Goal: Use online tool/utility: Use online tool/utility

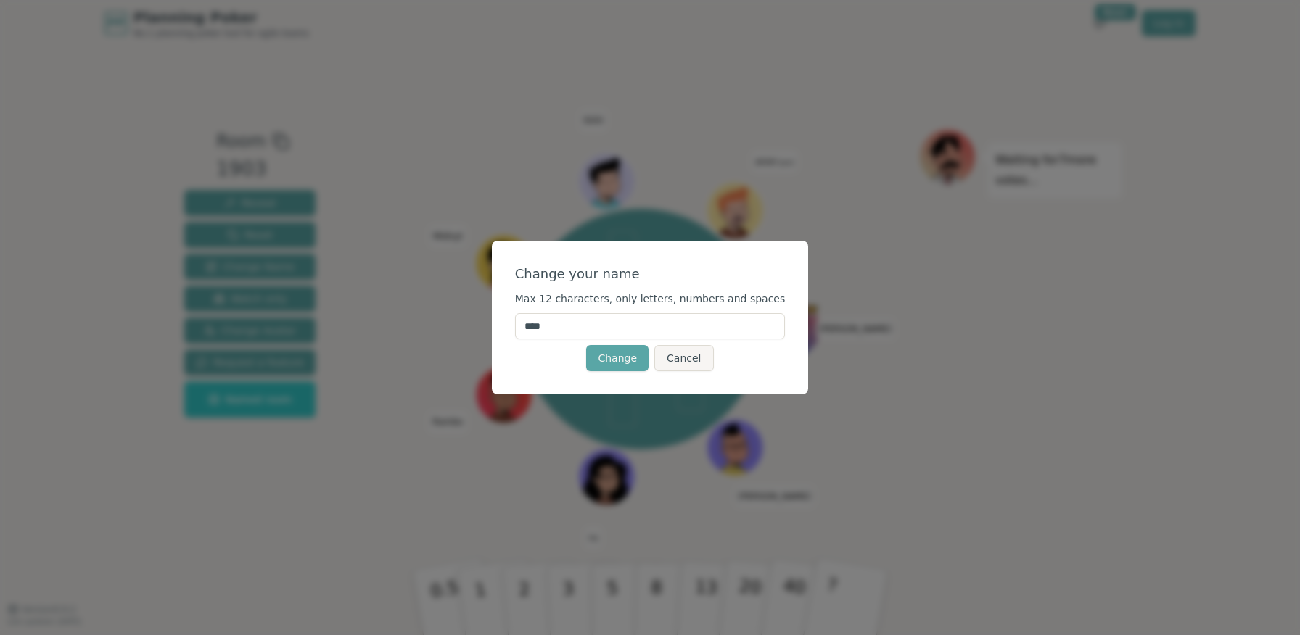
click at [548, 331] on input "****" at bounding box center [650, 326] width 271 height 26
type input "*"
type input "*****"
click button "Change" at bounding box center [617, 358] width 62 height 26
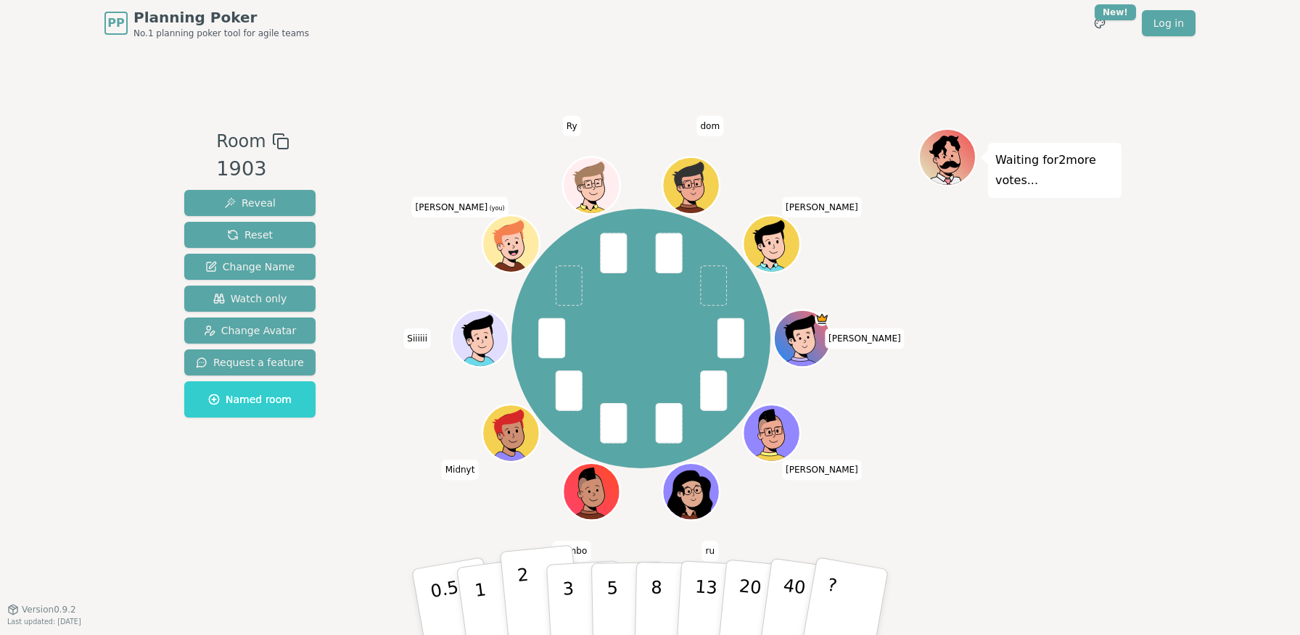
click at [533, 593] on button "2" at bounding box center [541, 603] width 83 height 115
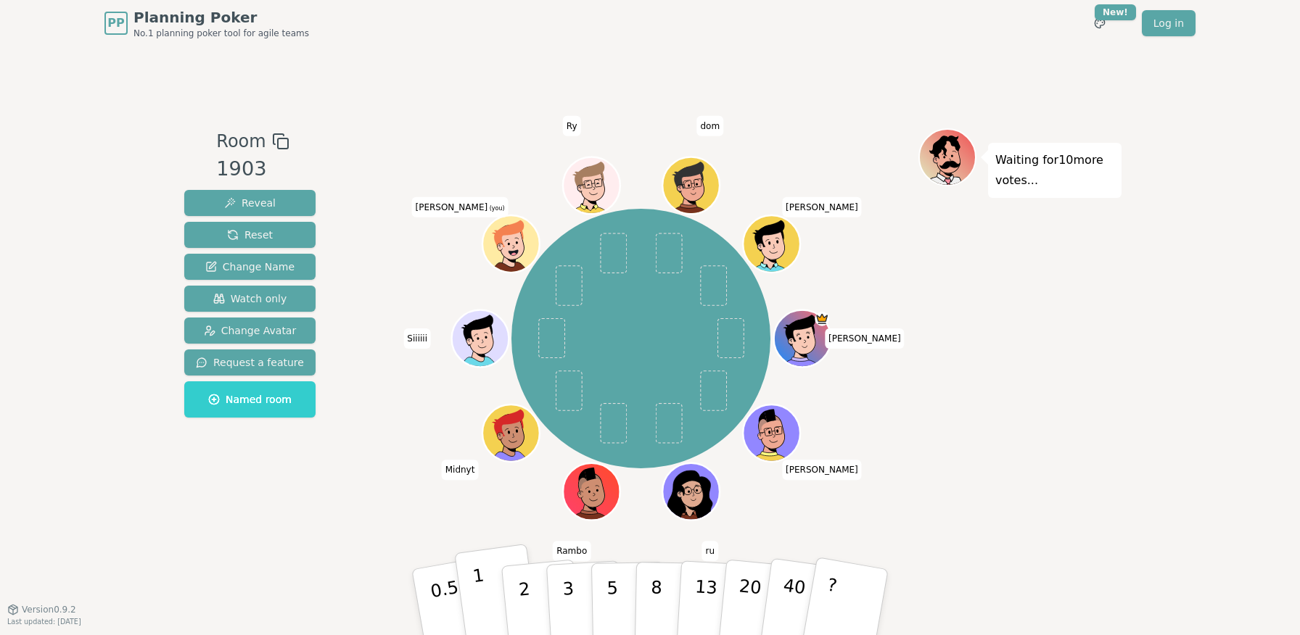
click at [482, 594] on p "1" at bounding box center [483, 604] width 22 height 79
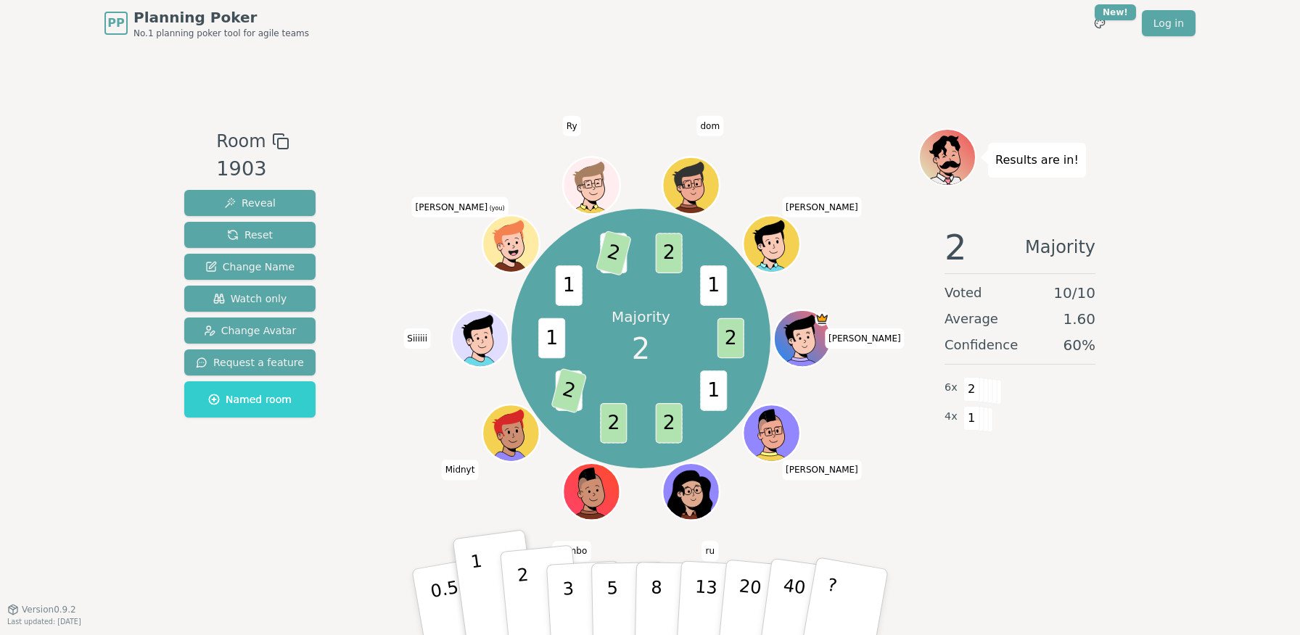
click at [527, 604] on p "2" at bounding box center [525, 604] width 19 height 79
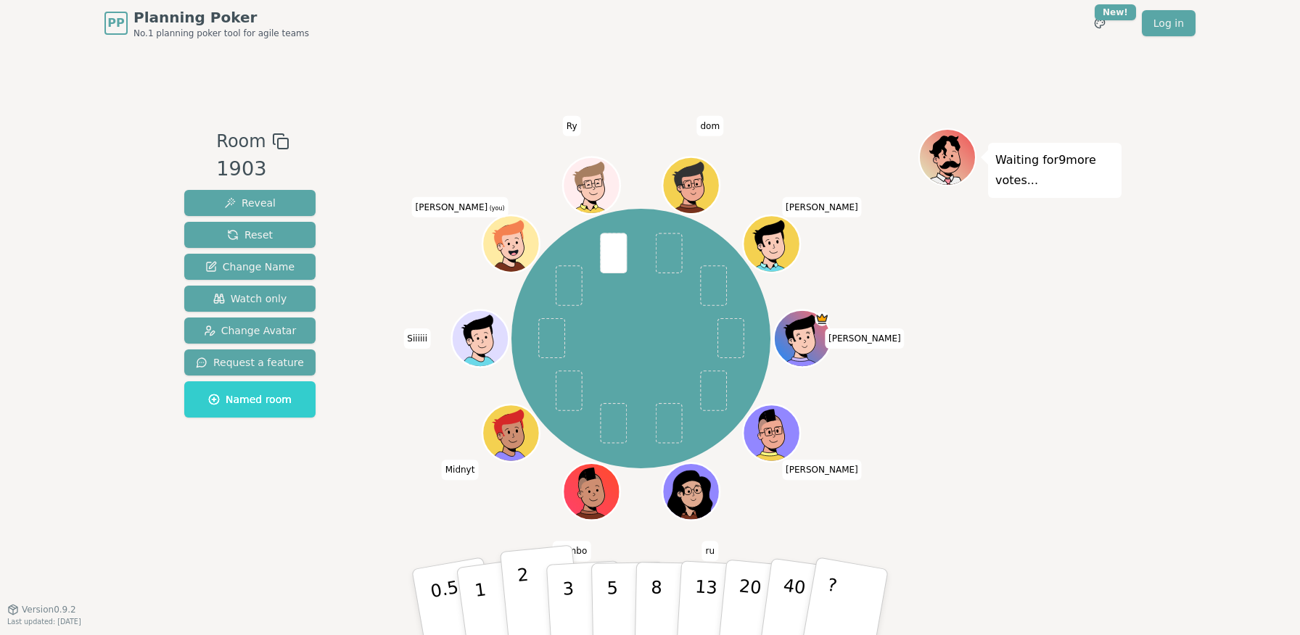
click at [530, 604] on p "2" at bounding box center [525, 604] width 19 height 79
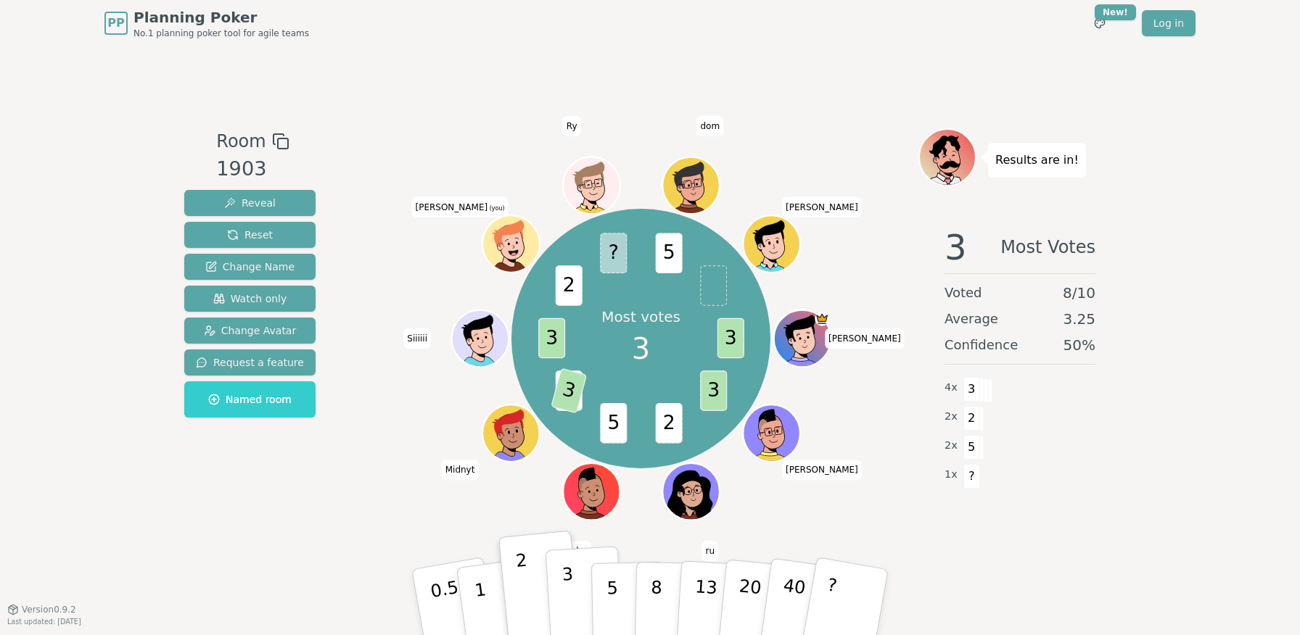
click at [584, 601] on button "3" at bounding box center [585, 602] width 79 height 113
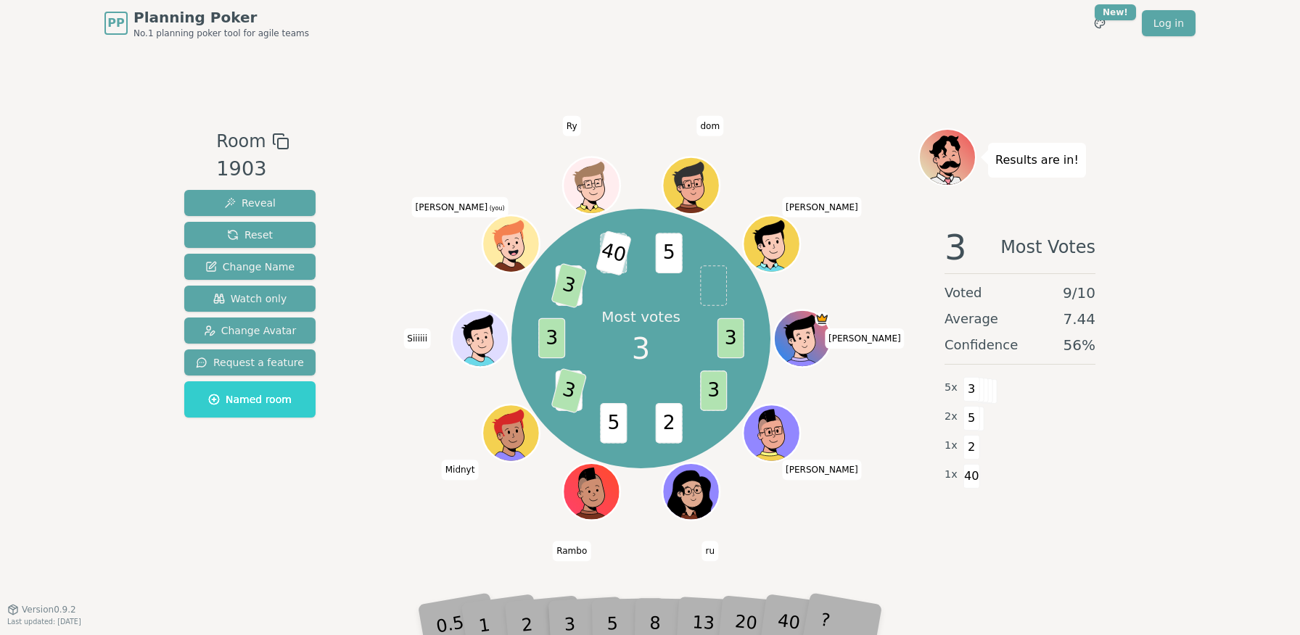
click at [616, 616] on div "5" at bounding box center [628, 603] width 44 height 52
click at [614, 623] on div "5" at bounding box center [628, 603] width 44 height 52
click at [610, 625] on div "5" at bounding box center [628, 603] width 44 height 52
click at [616, 625] on div "5" at bounding box center [628, 603] width 44 height 52
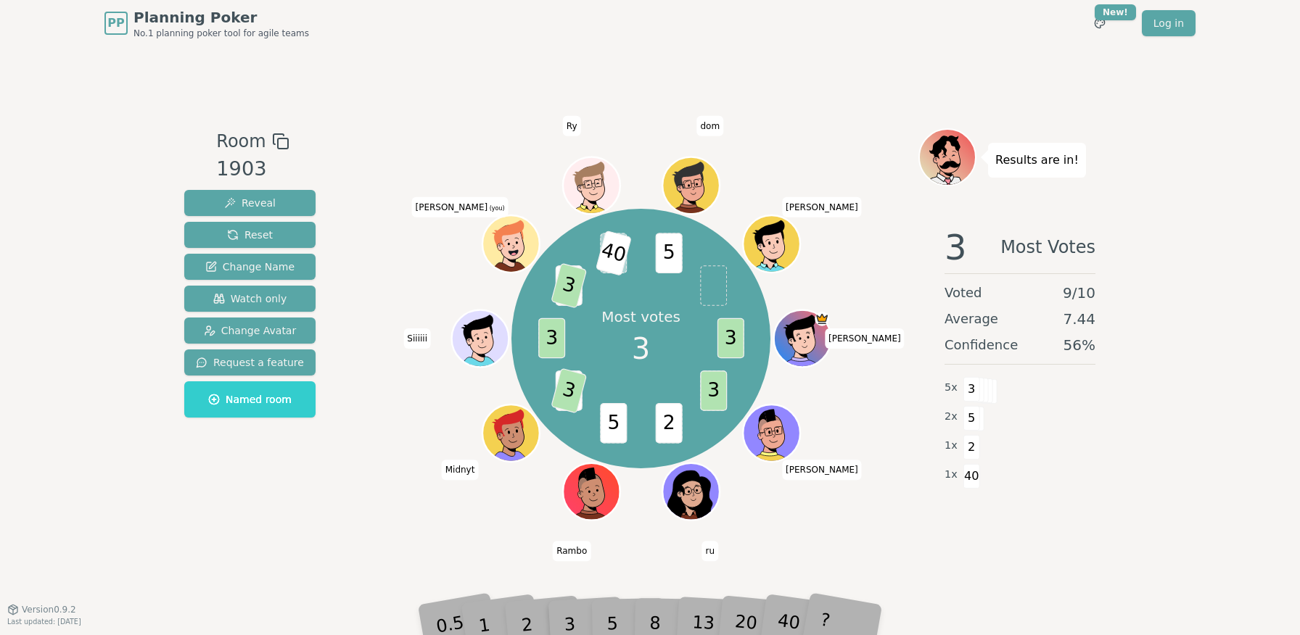
click at [616, 625] on div "5" at bounding box center [628, 603] width 44 height 52
click at [612, 622] on div "5" at bounding box center [628, 603] width 44 height 52
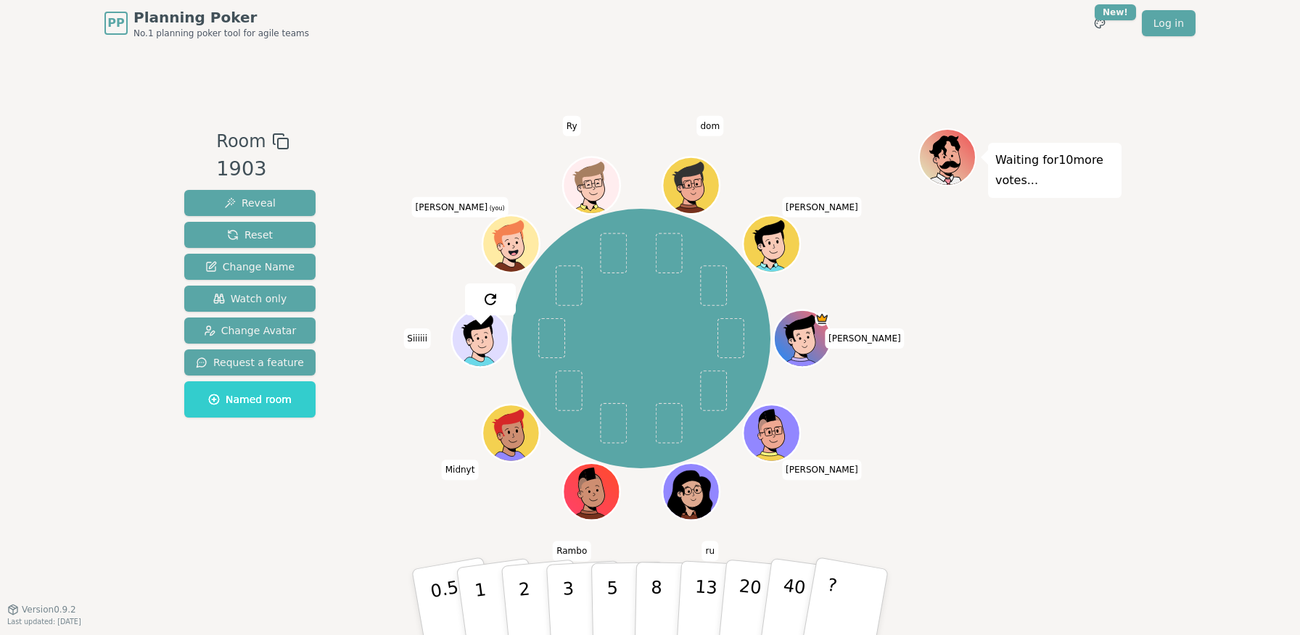
click at [490, 303] on img at bounding box center [490, 299] width 17 height 17
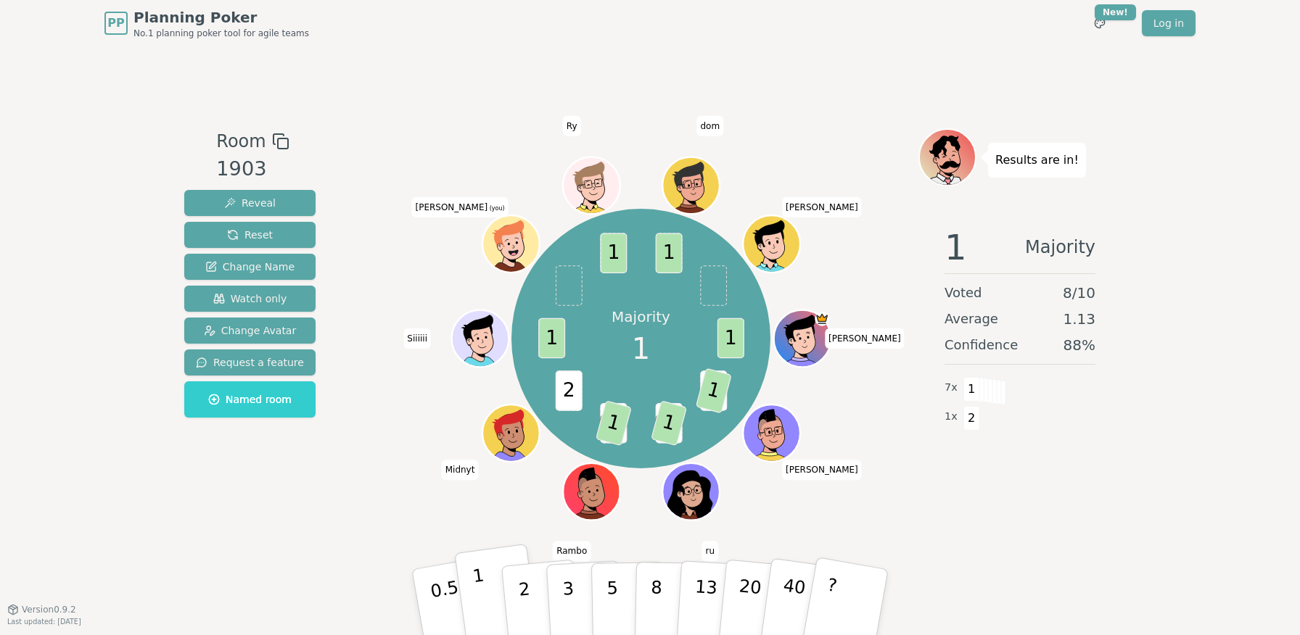
click at [475, 593] on p "1" at bounding box center [483, 604] width 22 height 79
